Goal: Task Accomplishment & Management: Complete application form

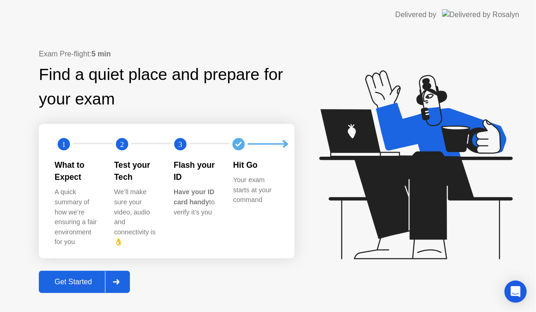
click at [114, 272] on div at bounding box center [116, 282] width 22 height 21
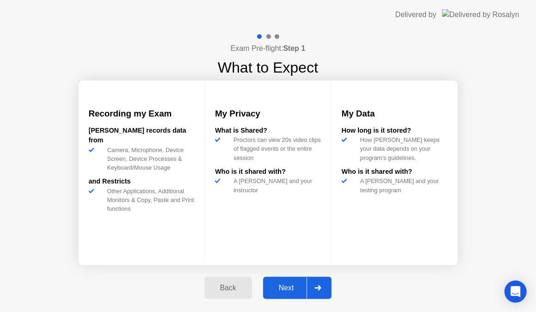
click at [317, 289] on icon at bounding box center [318, 289] width 7 height 6
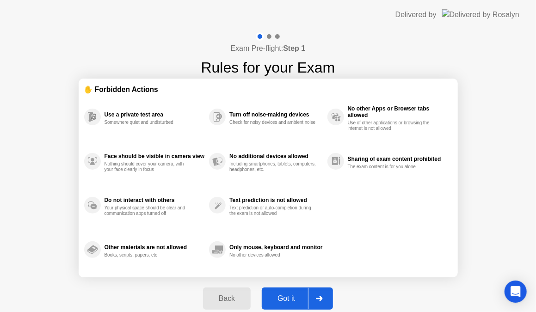
click at [315, 298] on div at bounding box center [319, 298] width 22 height 21
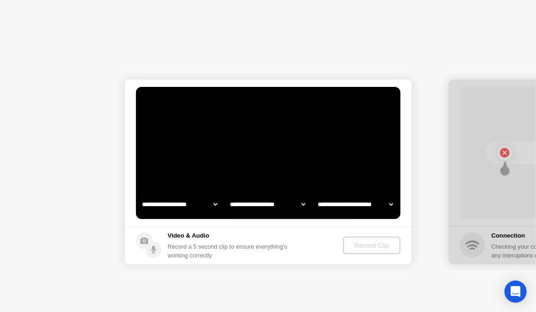
select select "**********"
select select "*******"
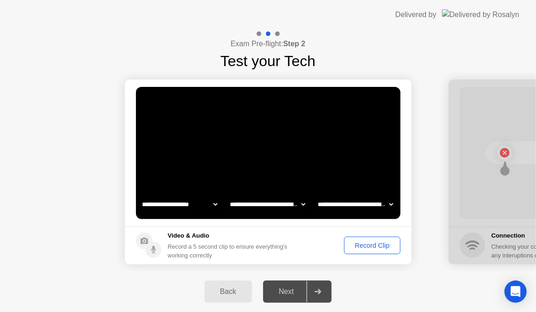
click at [357, 249] on div "Record Clip" at bounding box center [373, 245] width 50 height 7
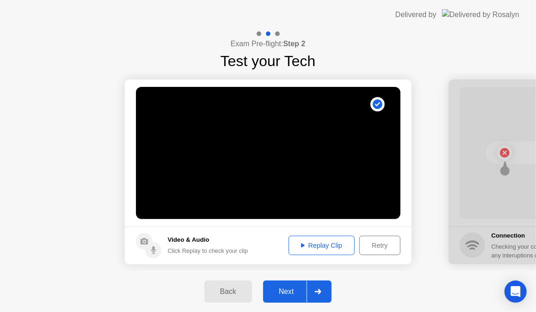
click at [315, 289] on div at bounding box center [318, 291] width 22 height 21
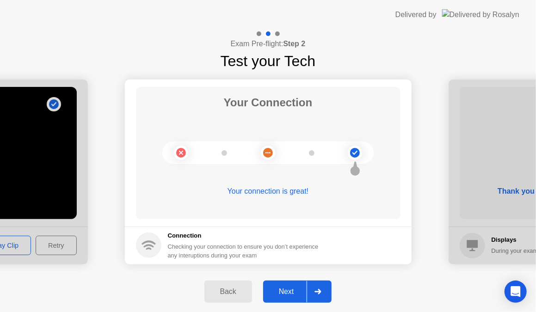
drag, startPoint x: 320, startPoint y: 295, endPoint x: 317, endPoint y: 309, distance: 14.7
click at [320, 296] on div at bounding box center [318, 291] width 22 height 21
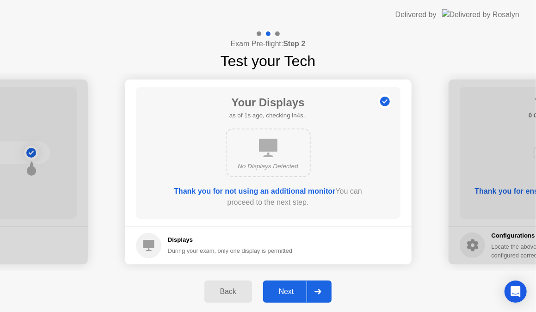
click at [313, 287] on div at bounding box center [318, 291] width 22 height 21
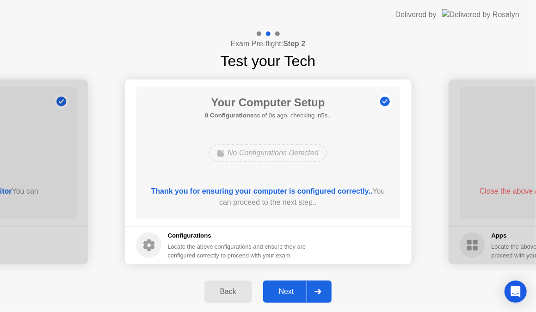
click at [313, 288] on div at bounding box center [318, 291] width 22 height 21
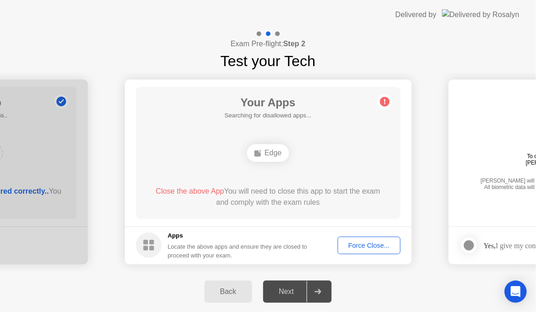
click at [313, 288] on div at bounding box center [318, 291] width 22 height 21
click at [366, 242] on div "Force Close..." at bounding box center [369, 245] width 56 height 7
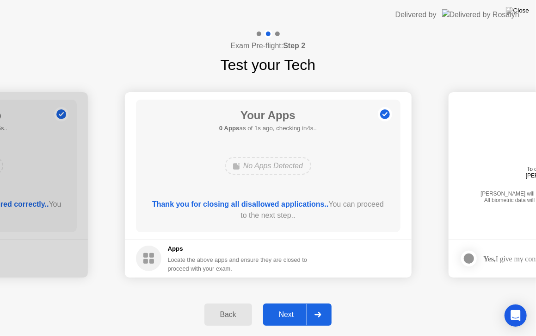
click at [323, 312] on div at bounding box center [318, 314] width 22 height 21
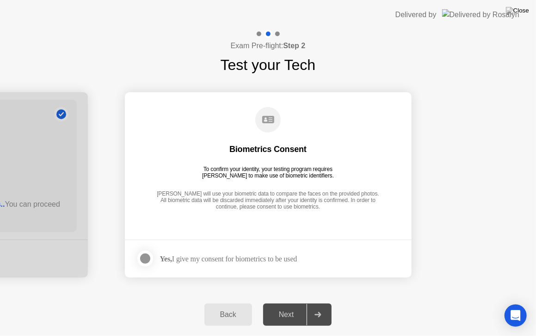
click at [148, 261] on div at bounding box center [145, 258] width 11 height 11
click at [309, 310] on div at bounding box center [318, 314] width 22 height 21
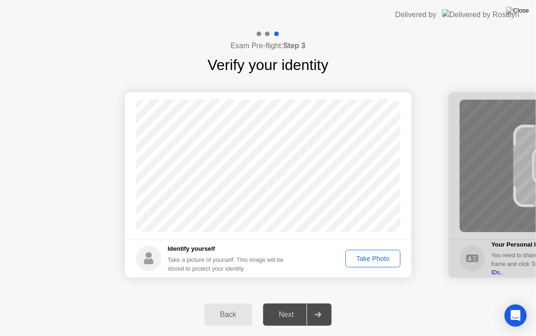
drag, startPoint x: 356, startPoint y: 256, endPoint x: 369, endPoint y: 271, distance: 19.4
click at [369, 271] on footer "Identify yourself Take a picture of yourself. This image will be stored to prot…" at bounding box center [268, 258] width 287 height 38
click at [361, 263] on button "Take Photo" at bounding box center [373, 258] width 55 height 18
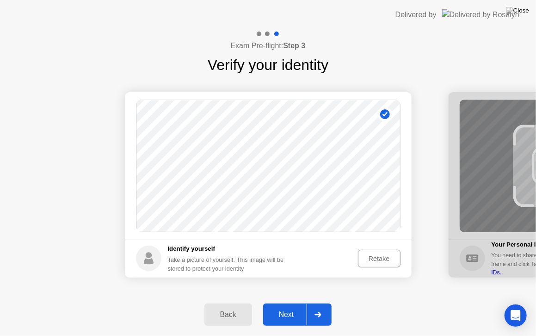
click at [314, 312] on div at bounding box center [318, 314] width 22 height 21
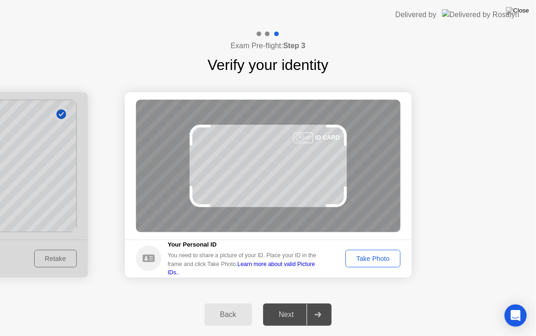
click at [381, 259] on div "Take Photo" at bounding box center [373, 258] width 48 height 7
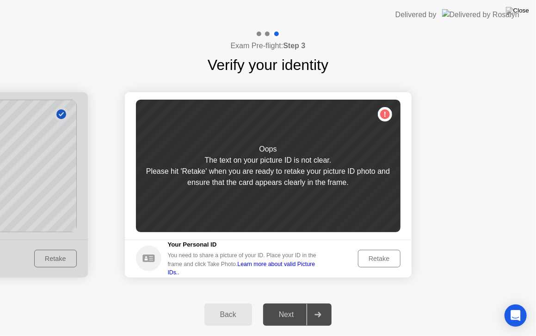
click at [377, 259] on div "Retake" at bounding box center [379, 258] width 36 height 7
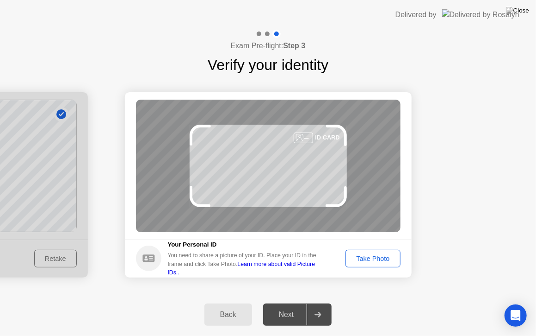
click at [374, 261] on div "Take Photo" at bounding box center [373, 258] width 48 height 7
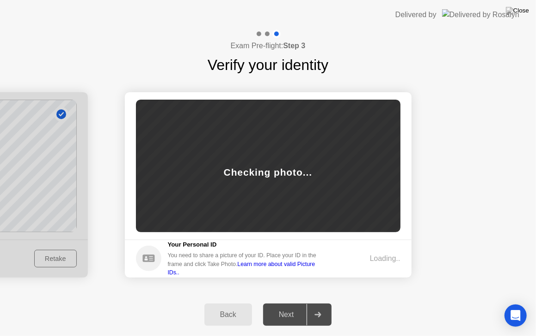
drag, startPoint x: 342, startPoint y: 299, endPoint x: 346, endPoint y: 335, distance: 36.2
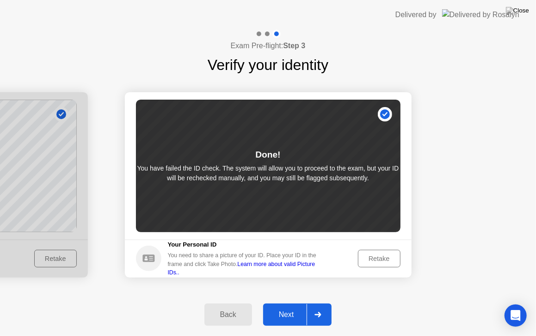
click at [229, 312] on button "Back" at bounding box center [229, 314] width 48 height 22
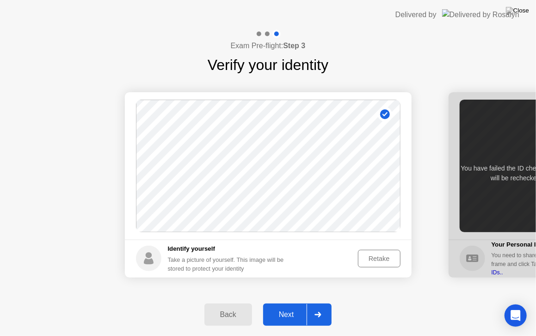
click at [318, 312] on icon at bounding box center [318, 314] width 6 height 6
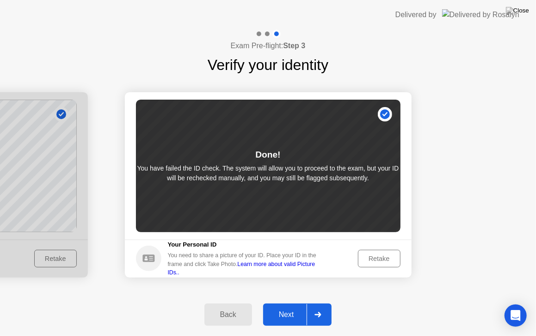
click at [390, 258] on div "Retake" at bounding box center [379, 258] width 36 height 7
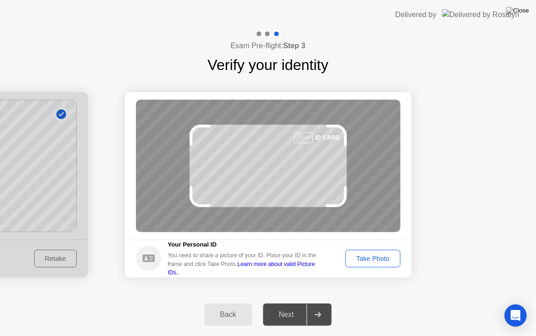
click at [374, 256] on div "Take Photo" at bounding box center [373, 258] width 48 height 7
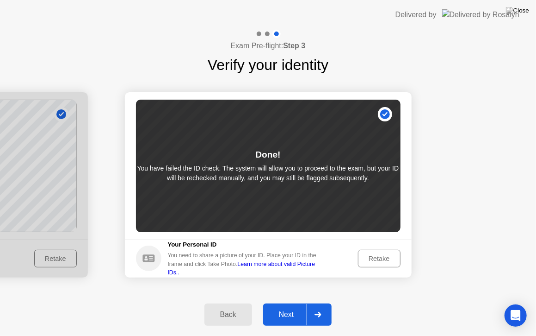
click at [240, 308] on button "Back" at bounding box center [229, 314] width 48 height 22
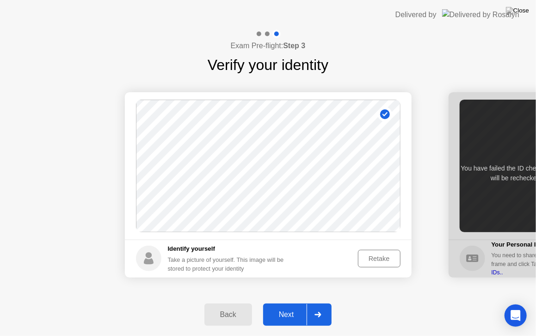
click at [384, 265] on button "Retake" at bounding box center [379, 258] width 43 height 18
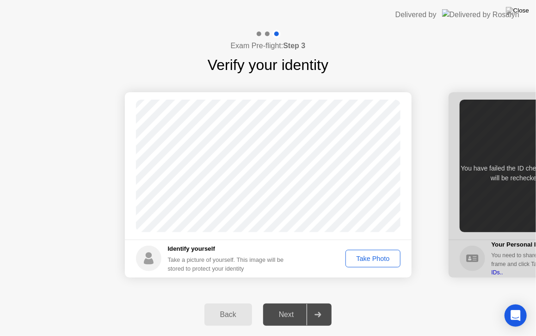
click at [328, 311] on div at bounding box center [318, 314] width 22 height 21
click at [327, 310] on div at bounding box center [318, 314] width 22 height 21
click at [321, 312] on icon at bounding box center [318, 314] width 7 height 6
click at [387, 260] on div "Take Photo" at bounding box center [373, 258] width 48 height 7
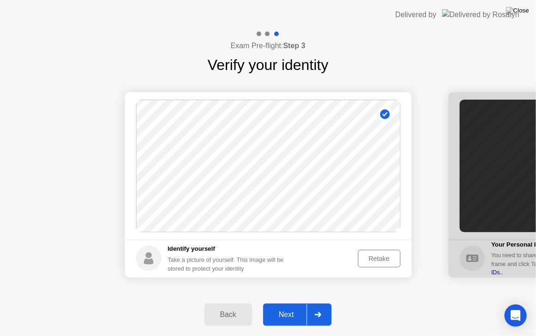
click at [328, 311] on div at bounding box center [318, 314] width 22 height 21
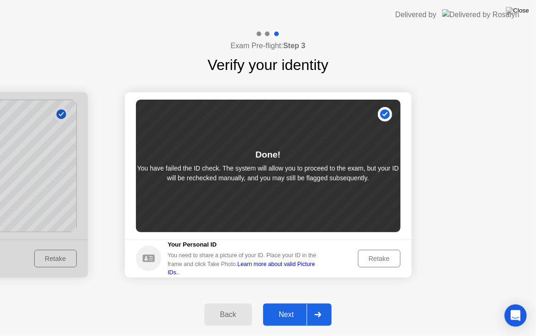
click at [260, 174] on p "You have failed the ID check. The system will allow you to proceed to the exam,…" at bounding box center [268, 172] width 265 height 19
click at [169, 262] on div "You need to share a picture of your ID. Place your ID in the frame and click Ta…" at bounding box center [245, 263] width 155 height 25
click at [378, 255] on div "Retake" at bounding box center [379, 258] width 36 height 7
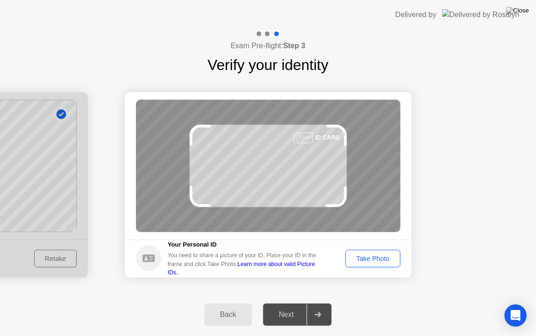
click at [368, 259] on div "Take Photo" at bounding box center [373, 258] width 48 height 7
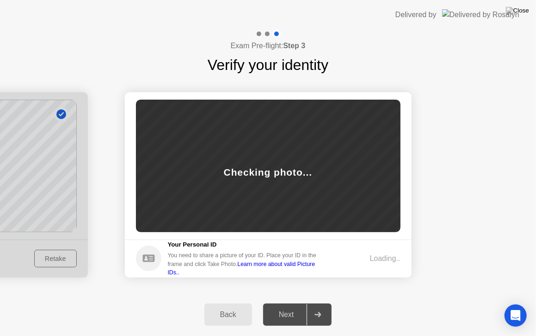
click at [280, 150] on div "Checking photo..." at bounding box center [268, 166] width 265 height 132
click at [236, 218] on div "Checking photo..." at bounding box center [268, 166] width 265 height 132
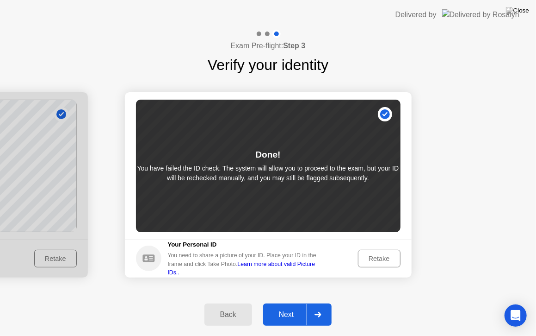
click at [278, 312] on div "Next" at bounding box center [286, 314] width 41 height 8
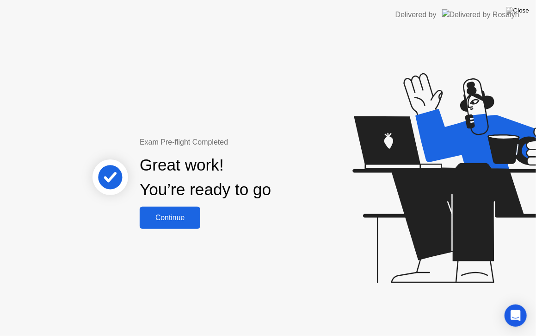
click at [191, 218] on div "Continue" at bounding box center [170, 217] width 55 height 8
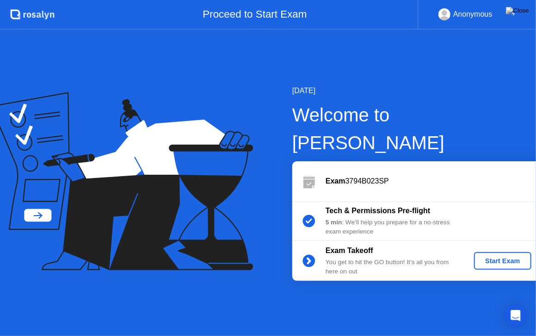
click at [510, 257] on div "Start Exam" at bounding box center [503, 260] width 50 height 7
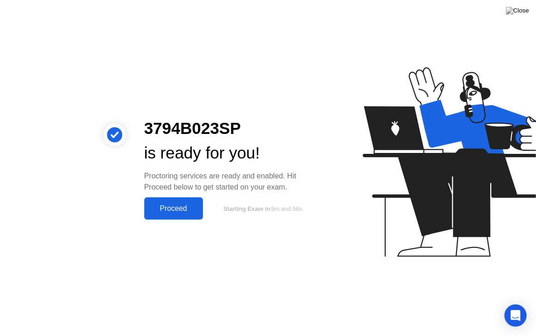
click at [172, 197] on button "Proceed" at bounding box center [173, 208] width 59 height 22
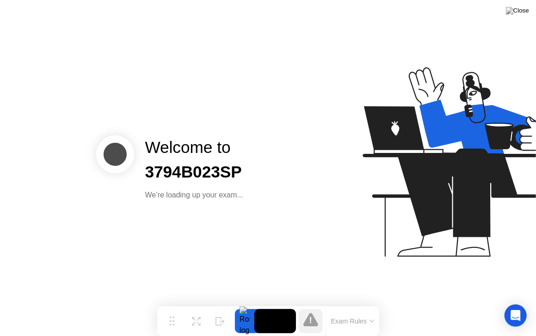
drag, startPoint x: 282, startPoint y: 237, endPoint x: 322, endPoint y: 307, distance: 80.4
click at [310, 284] on div "Welcome to 3794B023SP We’re loading up your exam..." at bounding box center [268, 168] width 536 height 336
click at [322, 307] on div "Exam Rules" at bounding box center [337, 321] width 83 height 30
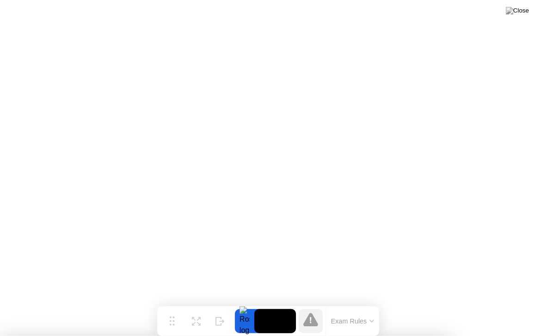
drag, startPoint x: 317, startPoint y: 206, endPoint x: 327, endPoint y: 207, distance: 9.8
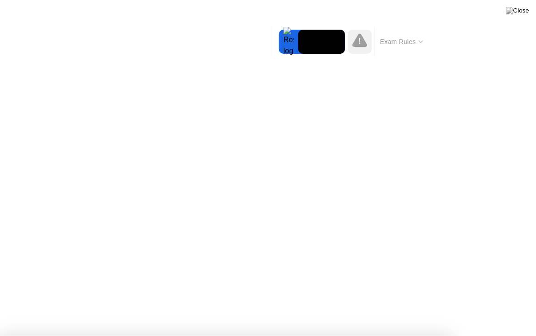
click at [512, 312] on div at bounding box center [268, 336] width 536 height 0
click at [510, 312] on div at bounding box center [268, 336] width 536 height 0
click at [527, 9] on img at bounding box center [517, 10] width 23 height 7
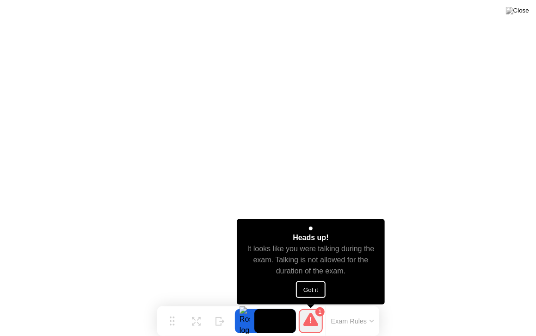
click at [317, 289] on button "Got it" at bounding box center [311, 289] width 30 height 17
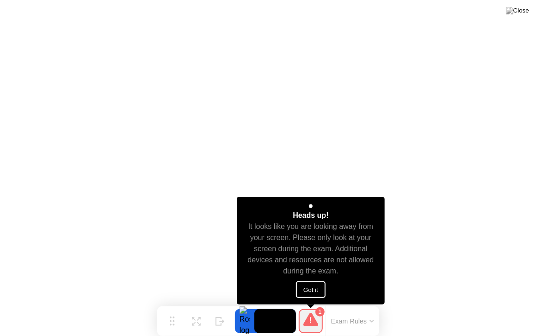
click at [308, 287] on button "Got it" at bounding box center [311, 289] width 30 height 17
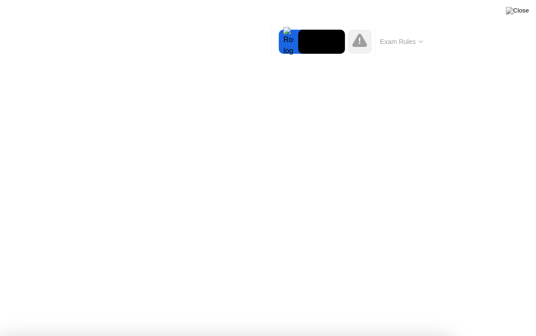
click at [424, 44] on button "Exam Rules" at bounding box center [402, 41] width 49 height 8
click at [424, 41] on button "Exam Rules" at bounding box center [402, 41] width 49 height 8
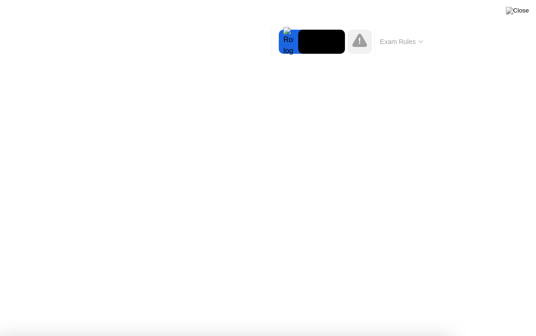
click at [368, 41] on div at bounding box center [360, 42] width 24 height 24
click at [364, 43] on icon at bounding box center [360, 40] width 15 height 15
click at [418, 42] on button "Exam Rules" at bounding box center [402, 41] width 49 height 8
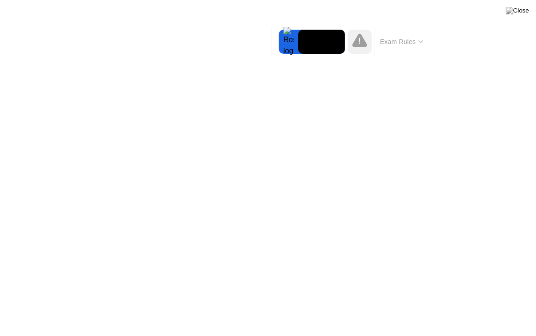
click at [301, 40] on video at bounding box center [322, 42] width 47 height 24
click at [296, 39] on div at bounding box center [288, 42] width 19 height 24
click at [279, 44] on div at bounding box center [288, 42] width 19 height 24
drag, startPoint x: 282, startPoint y: 42, endPoint x: 296, endPoint y: 41, distance: 13.9
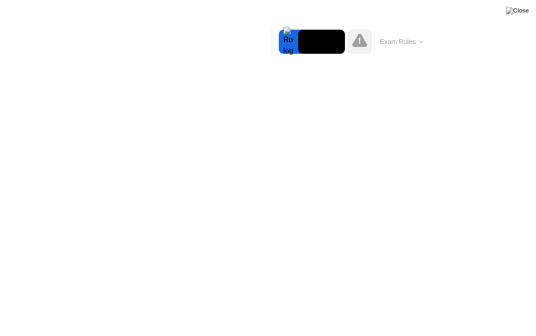
click at [282, 42] on div at bounding box center [288, 42] width 19 height 24
click at [320, 44] on video at bounding box center [322, 42] width 47 height 24
click at [327, 44] on video at bounding box center [322, 42] width 47 height 24
click at [426, 36] on div "Exam Rules" at bounding box center [402, 42] width 54 height 30
click at [423, 38] on button "Exam Rules" at bounding box center [402, 41] width 49 height 8
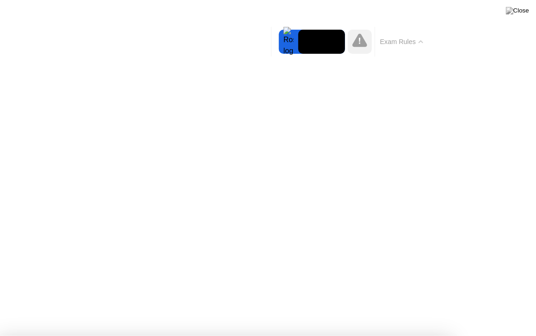
click at [423, 39] on button "Exam Rules" at bounding box center [402, 41] width 49 height 8
click at [422, 40] on button "Exam Rules" at bounding box center [402, 41] width 49 height 8
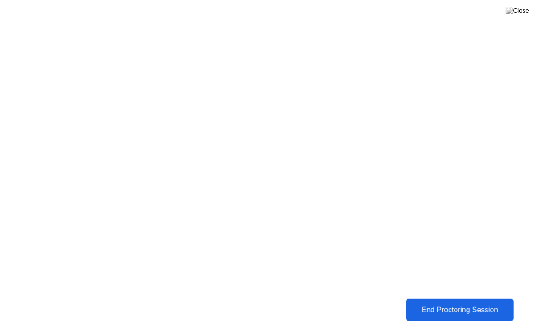
click at [439, 312] on div "End Proctoring Session" at bounding box center [460, 309] width 102 height 8
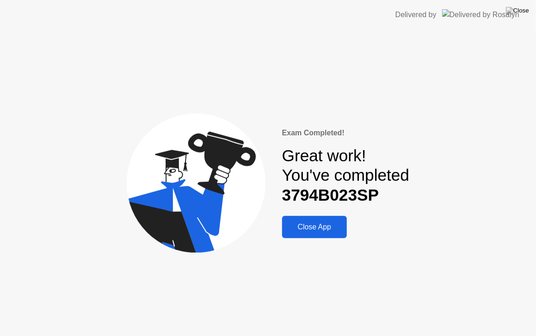
click at [314, 239] on div "Exam Completed! Great work! You've completed 3794B023SP Close App" at bounding box center [268, 183] width 536 height 306
click at [316, 234] on button "Close App" at bounding box center [314, 227] width 65 height 22
